Goal: Obtain resource: Obtain resource

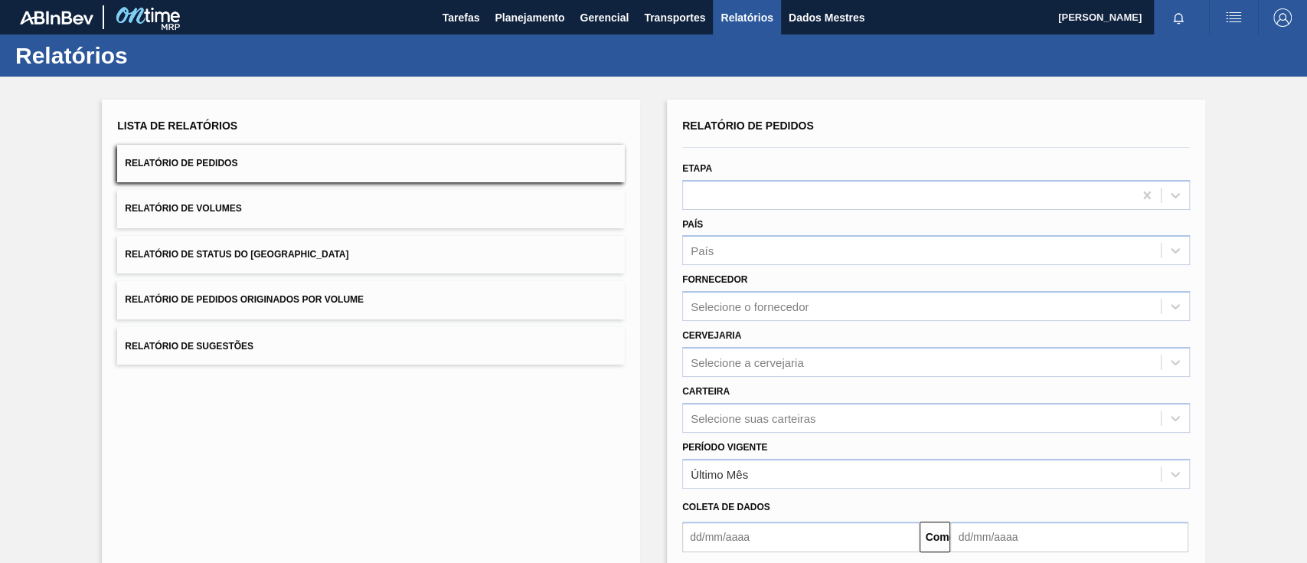
click at [329, 307] on button "Relatório de Pedidos Originados por Volume" at bounding box center [371, 300] width 508 height 38
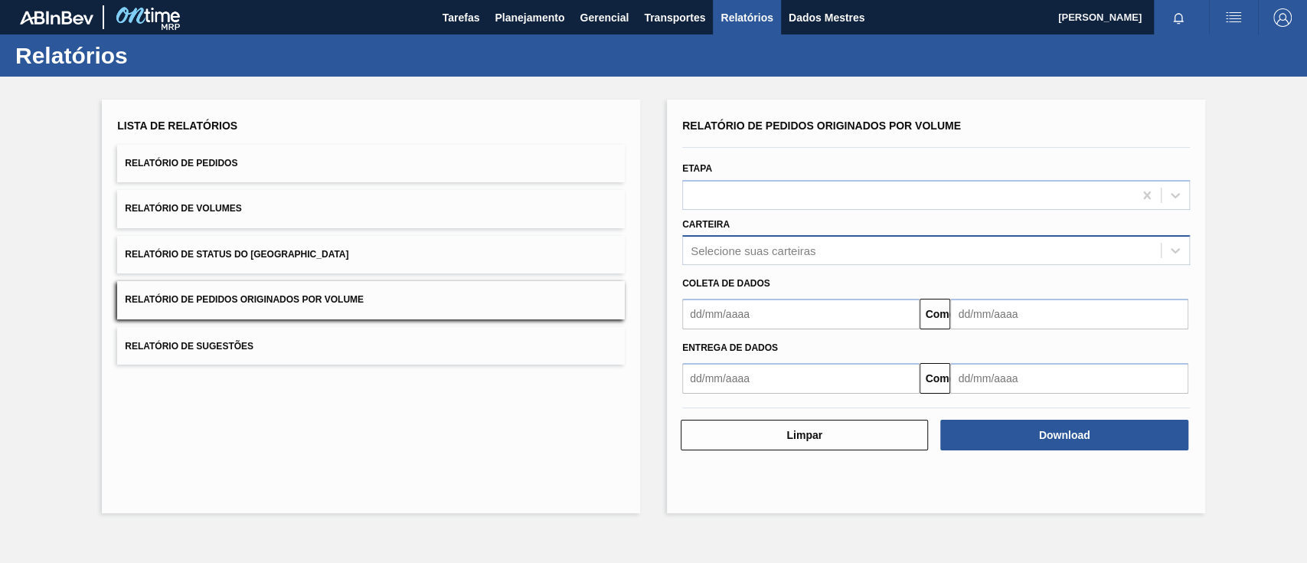
click at [766, 242] on div "Selecione suas carteiras" at bounding box center [922, 251] width 478 height 22
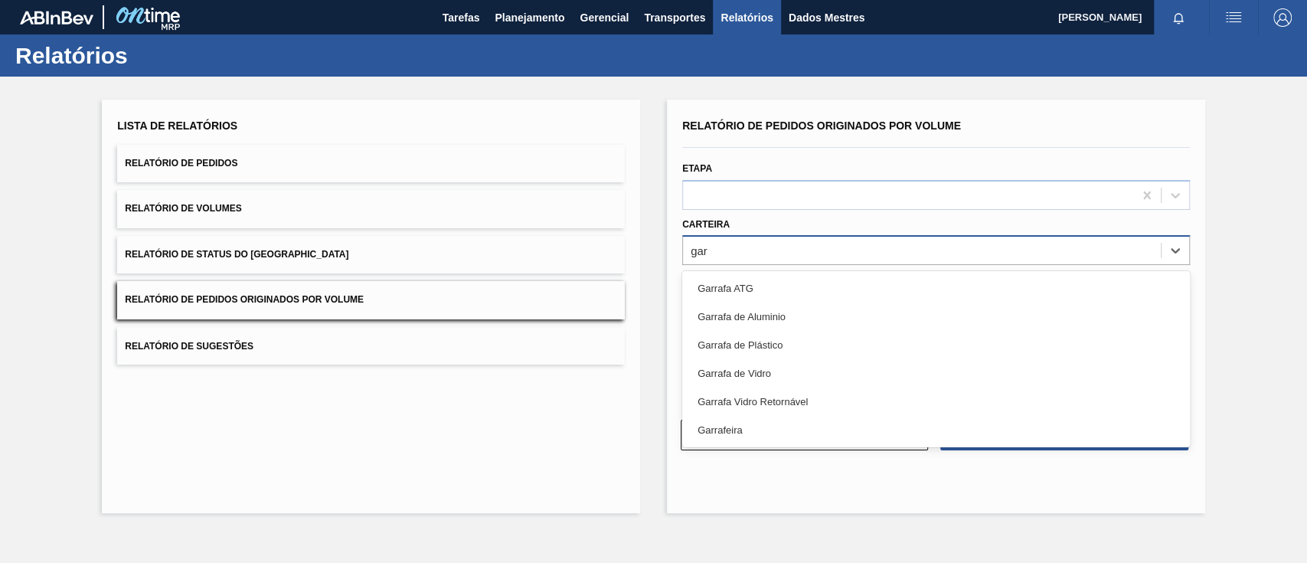
type input "garr"
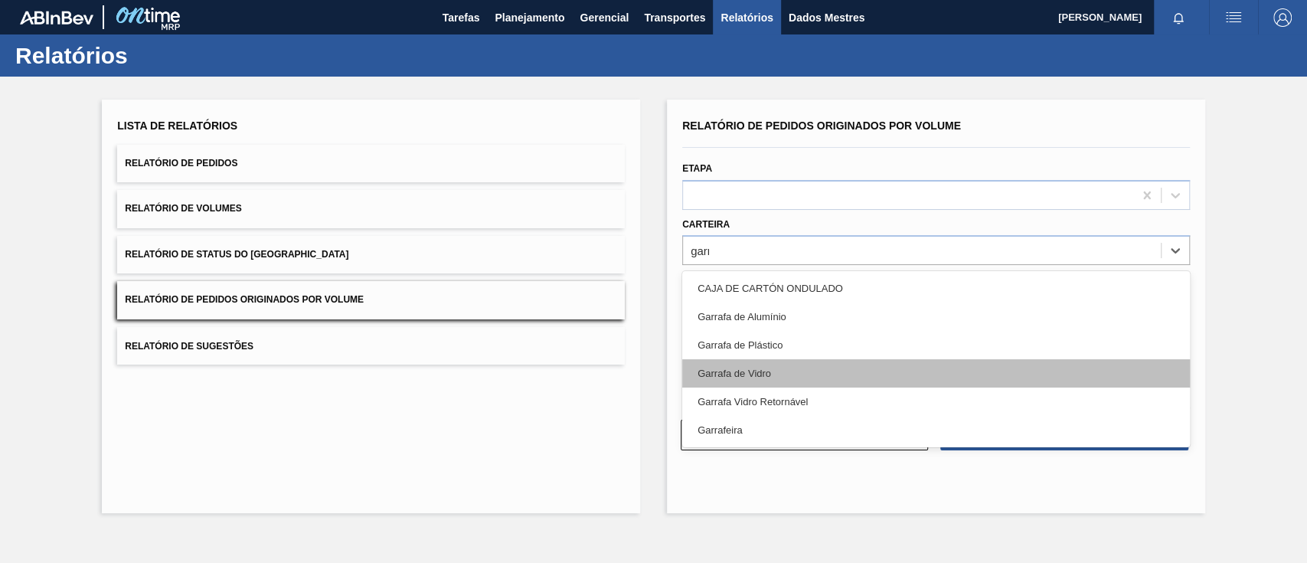
click at [735, 365] on div "Garrafa de Vidro" at bounding box center [936, 373] width 508 height 28
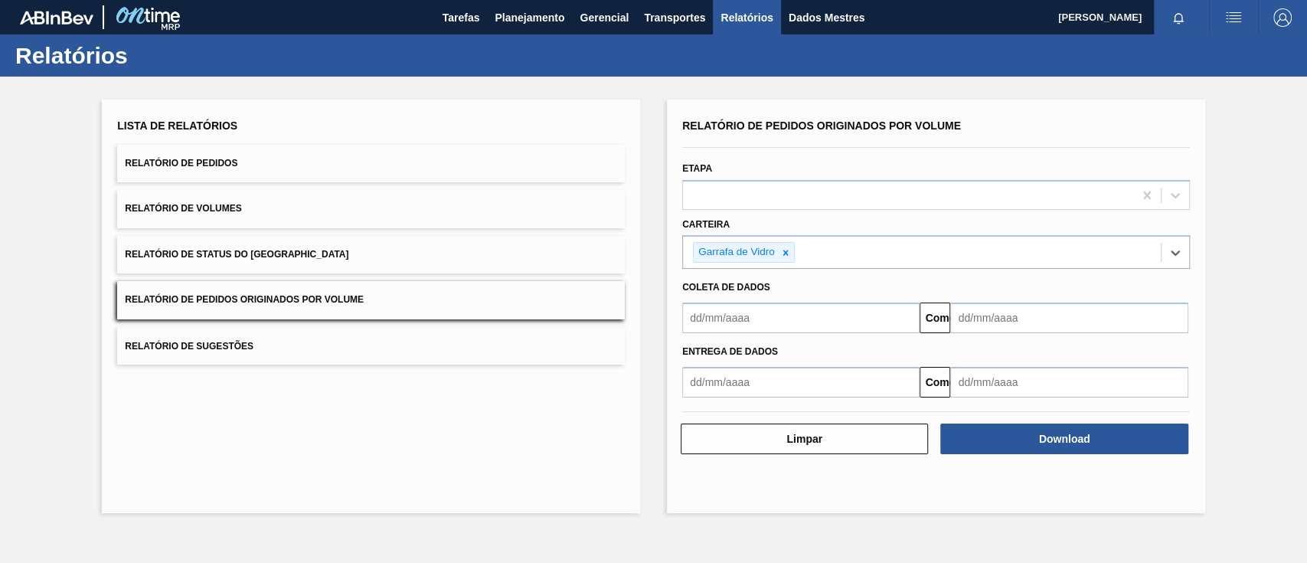
click at [735, 316] on input "text" at bounding box center [800, 318] width 237 height 31
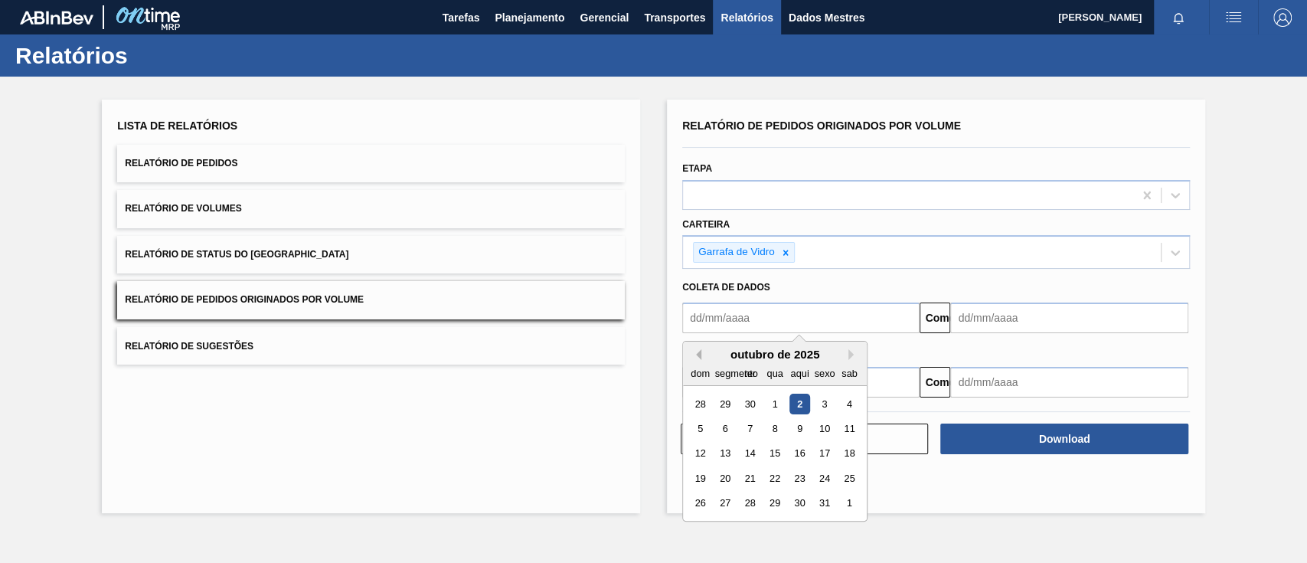
click at [694, 352] on button "Mês anterior" at bounding box center [696, 354] width 11 height 11
click at [728, 404] on div "1" at bounding box center [725, 404] width 21 height 21
type input "[DATE]"
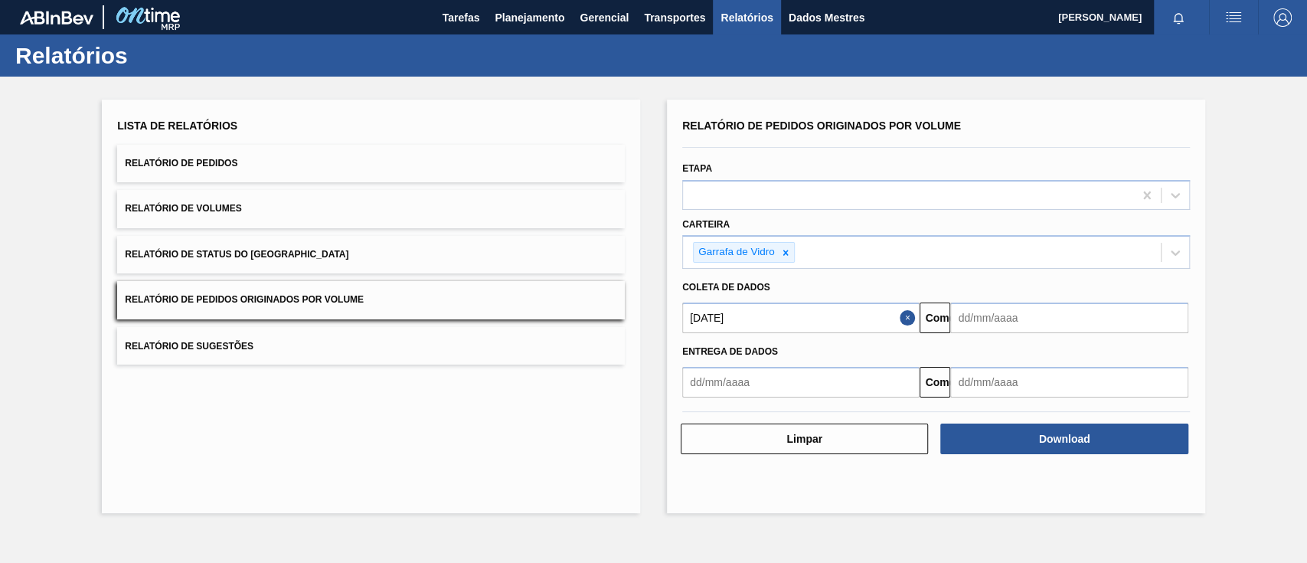
click at [1068, 323] on input "text" at bounding box center [1068, 318] width 237 height 31
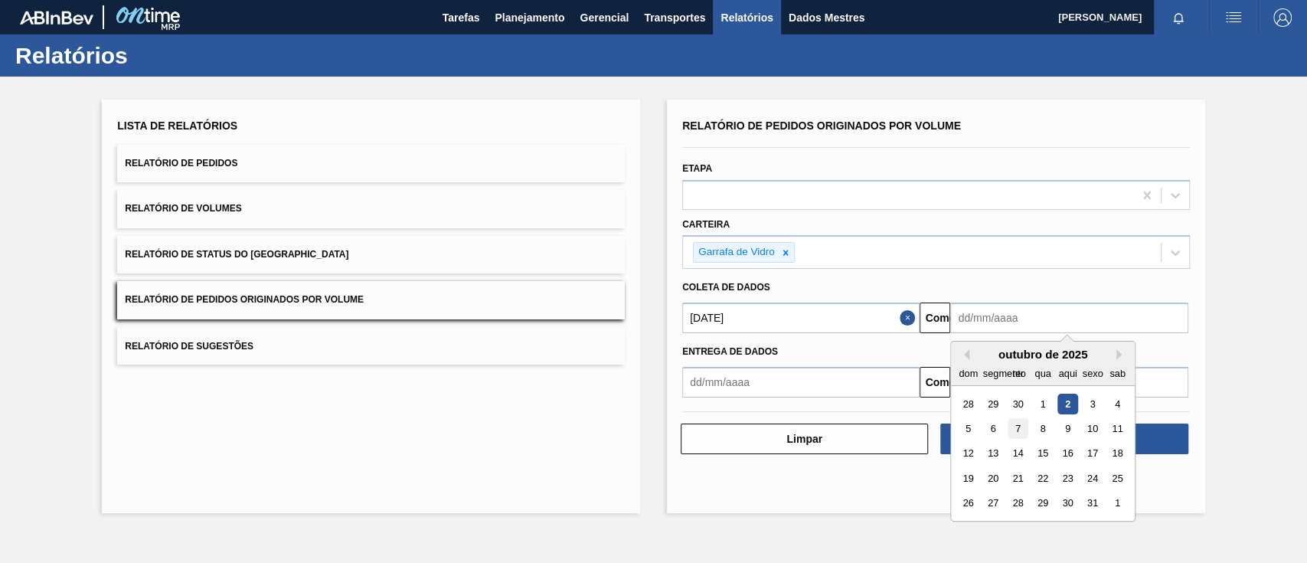
click at [1018, 429] on font "7" at bounding box center [1018, 428] width 5 height 11
type input "[DATE]"
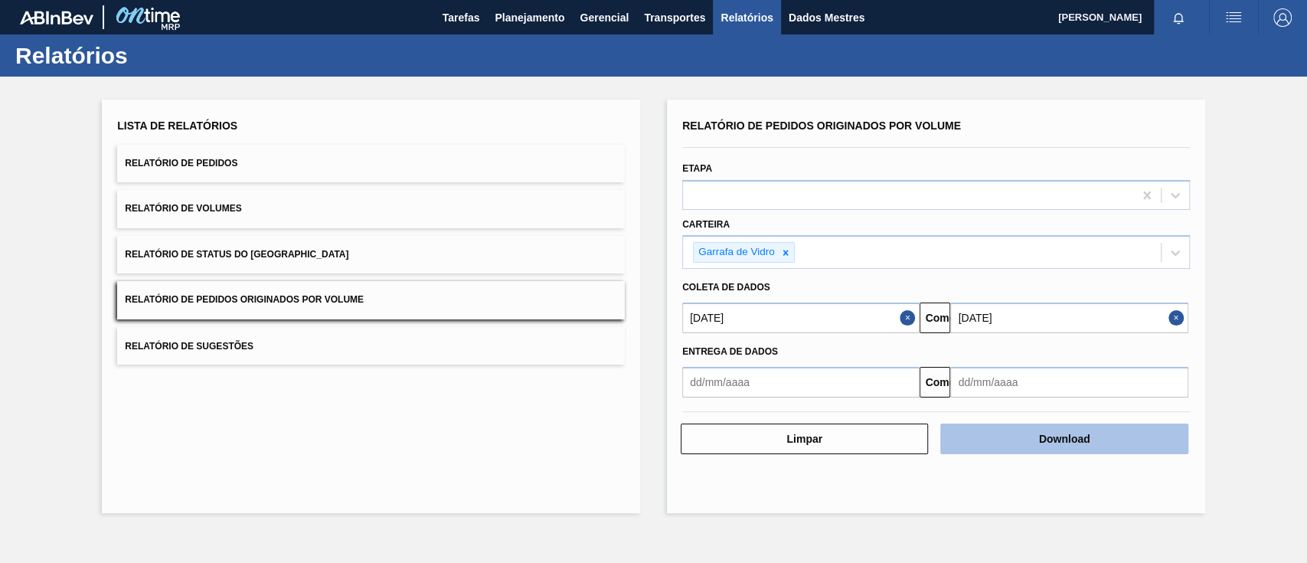
click at [1059, 437] on font "Download" at bounding box center [1064, 439] width 51 height 12
click at [1048, 432] on button "Download" at bounding box center [1063, 439] width 247 height 31
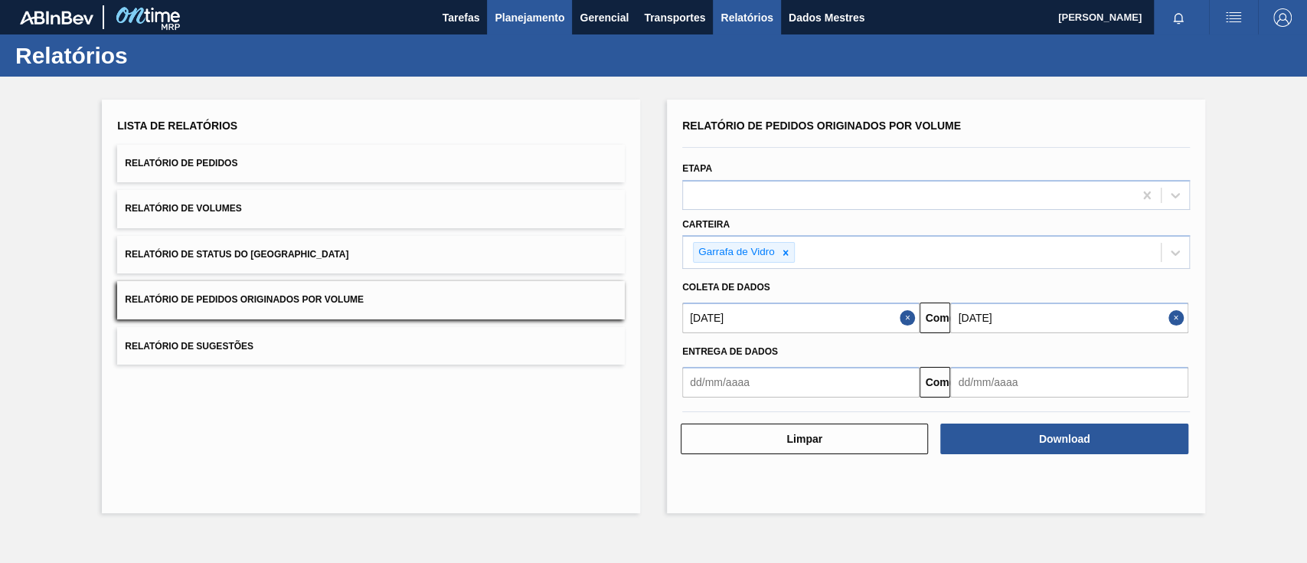
click at [558, 15] on font "Planejamento" at bounding box center [530, 17] width 70 height 12
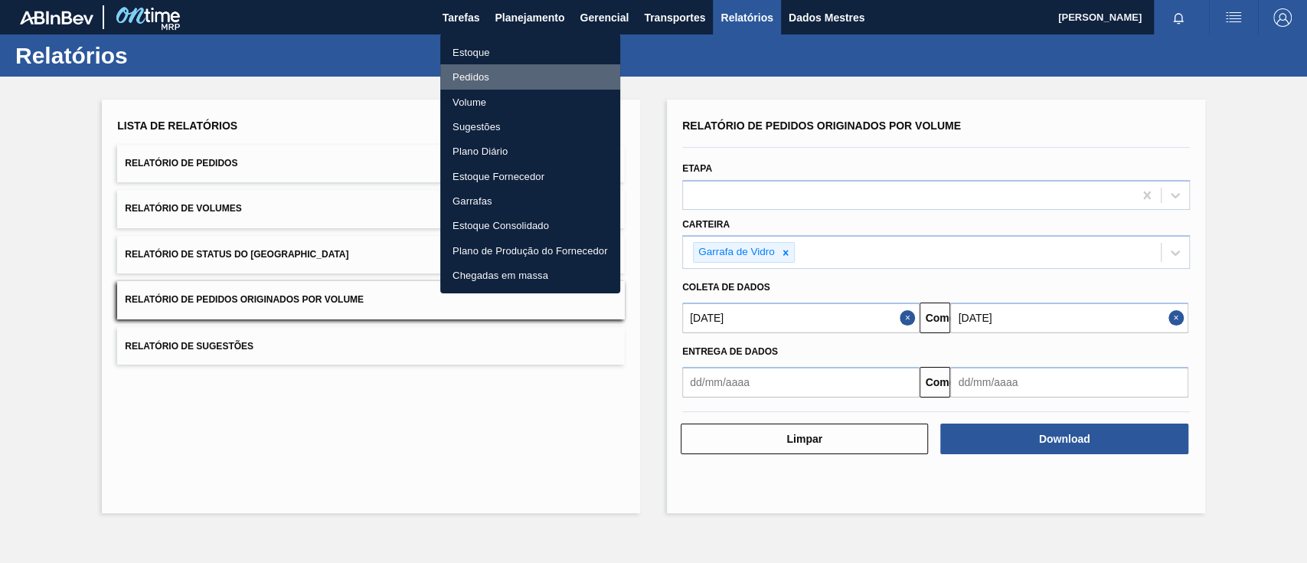
click at [465, 76] on font "Pedidos" at bounding box center [471, 76] width 37 height 11
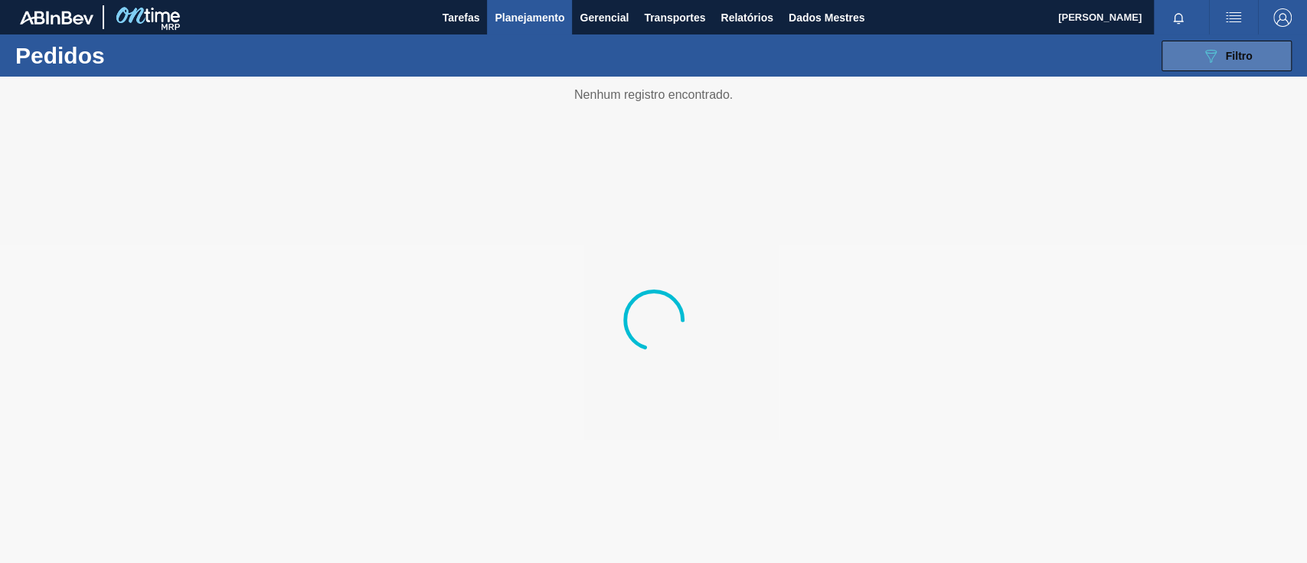
click at [1263, 46] on button "089F7B8B-B2A5-4AFE-B5C0-19BA573D28AC Filtro" at bounding box center [1227, 56] width 130 height 31
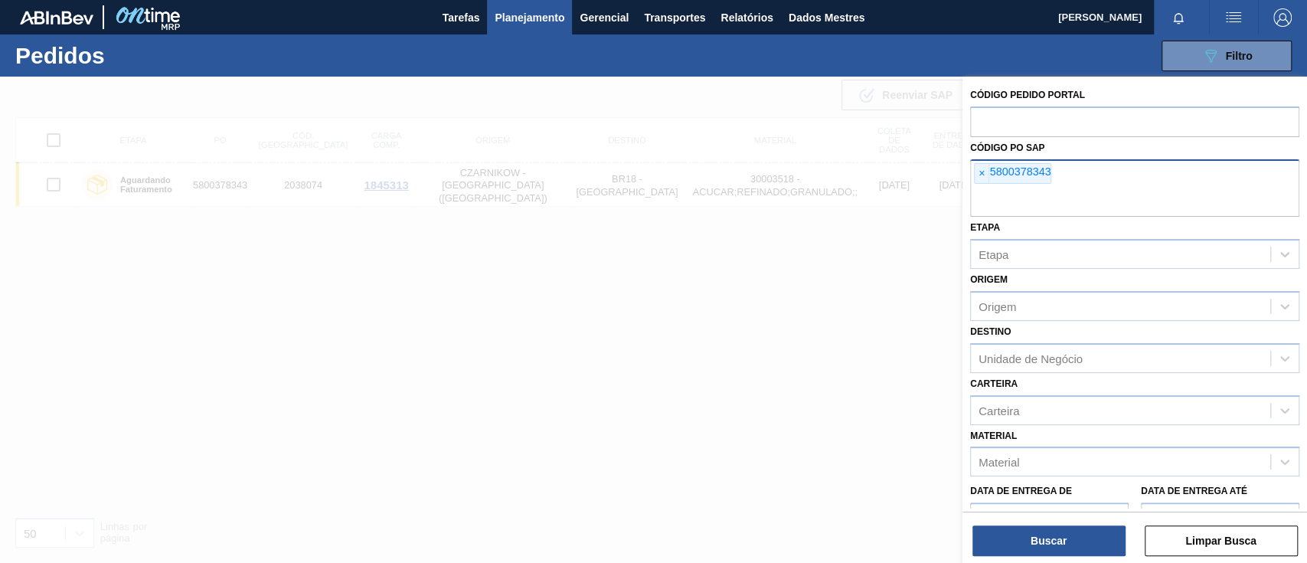
click at [974, 173] on div "× 5800378343" at bounding box center [1012, 173] width 77 height 21
click at [980, 173] on font "×" at bounding box center [982, 173] width 6 height 12
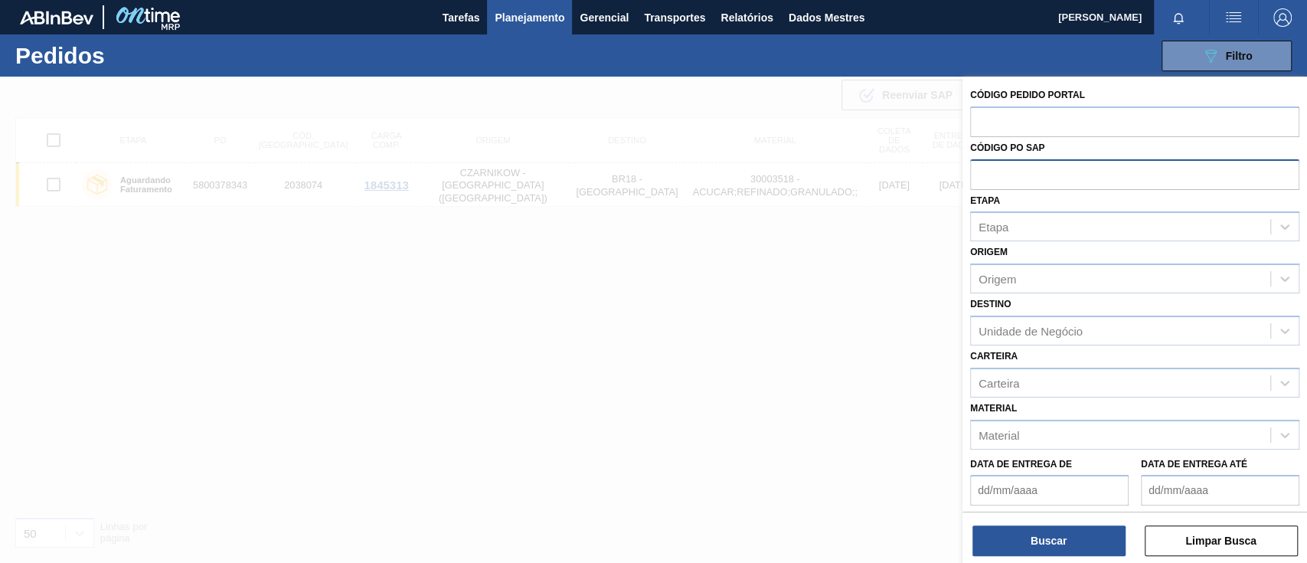
paste input "5800378171"
type input "5800378171"
click at [1079, 536] on button "Buscar" at bounding box center [1049, 540] width 153 height 31
